Goal: Information Seeking & Learning: Find specific fact

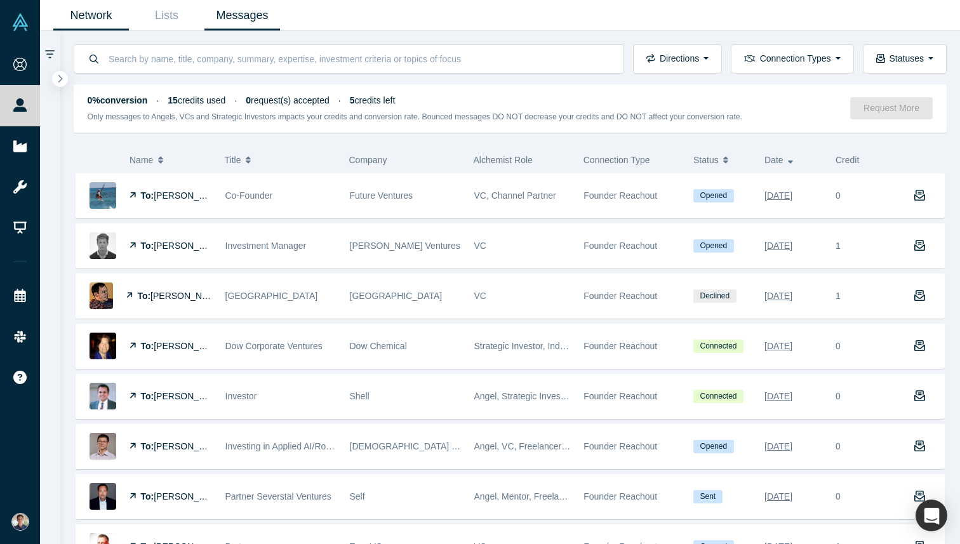
click at [116, 21] on link "Network" at bounding box center [91, 16] width 76 height 30
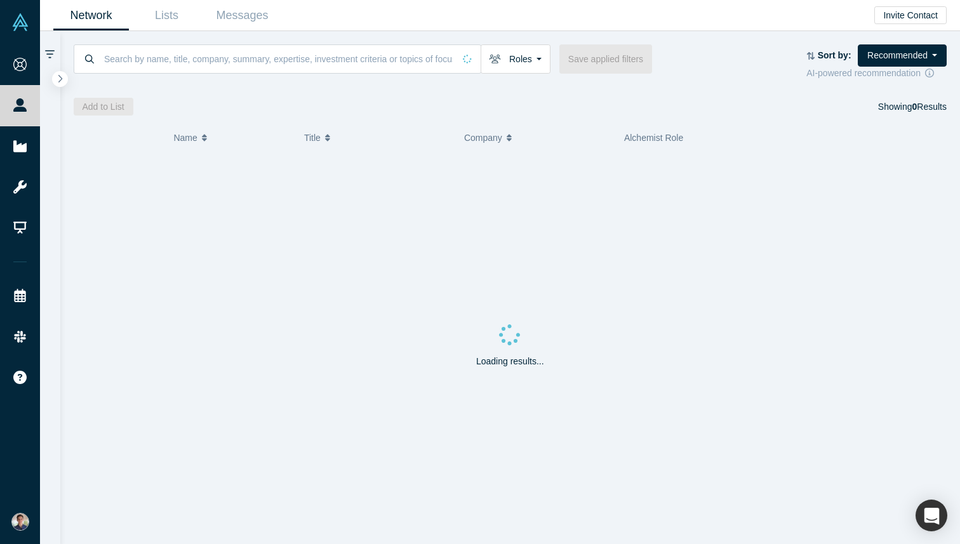
click at [247, 58] on input at bounding box center [278, 59] width 351 height 30
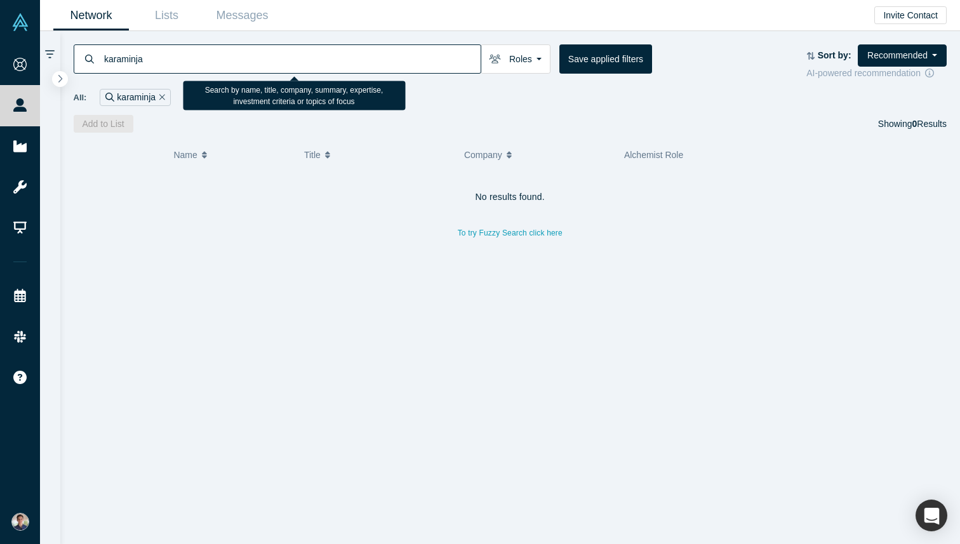
click at [192, 57] on input "karaminja" at bounding box center [292, 59] width 378 height 30
type input "[PERSON_NAME]"
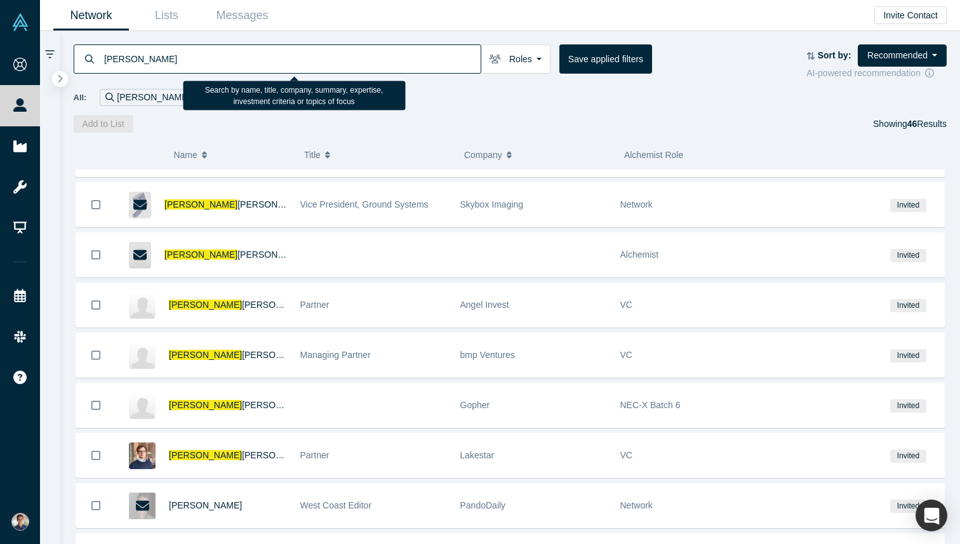
scroll to position [650, 0]
